Goal: Task Accomplishment & Management: Manage account settings

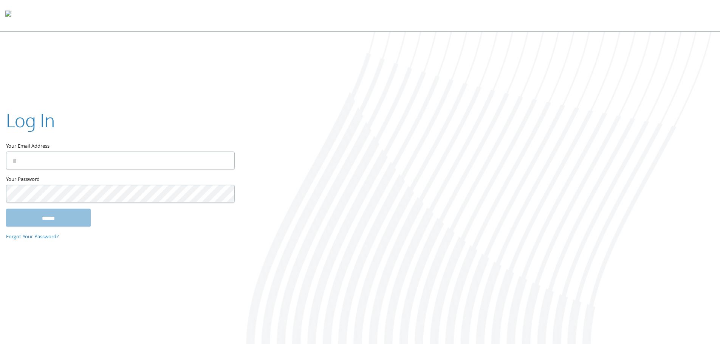
click at [23, 160] on input "Your Email Address" at bounding box center [120, 160] width 229 height 18
click at [0, 344] on com-1password-button at bounding box center [0, 346] width 0 height 0
type input "**********"
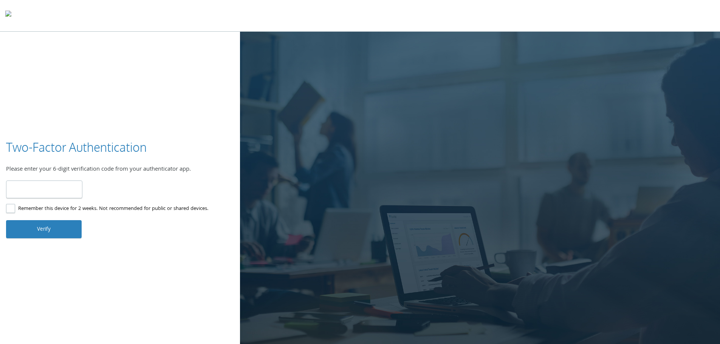
type input "******"
